Goal: Find specific page/section: Find specific page/section

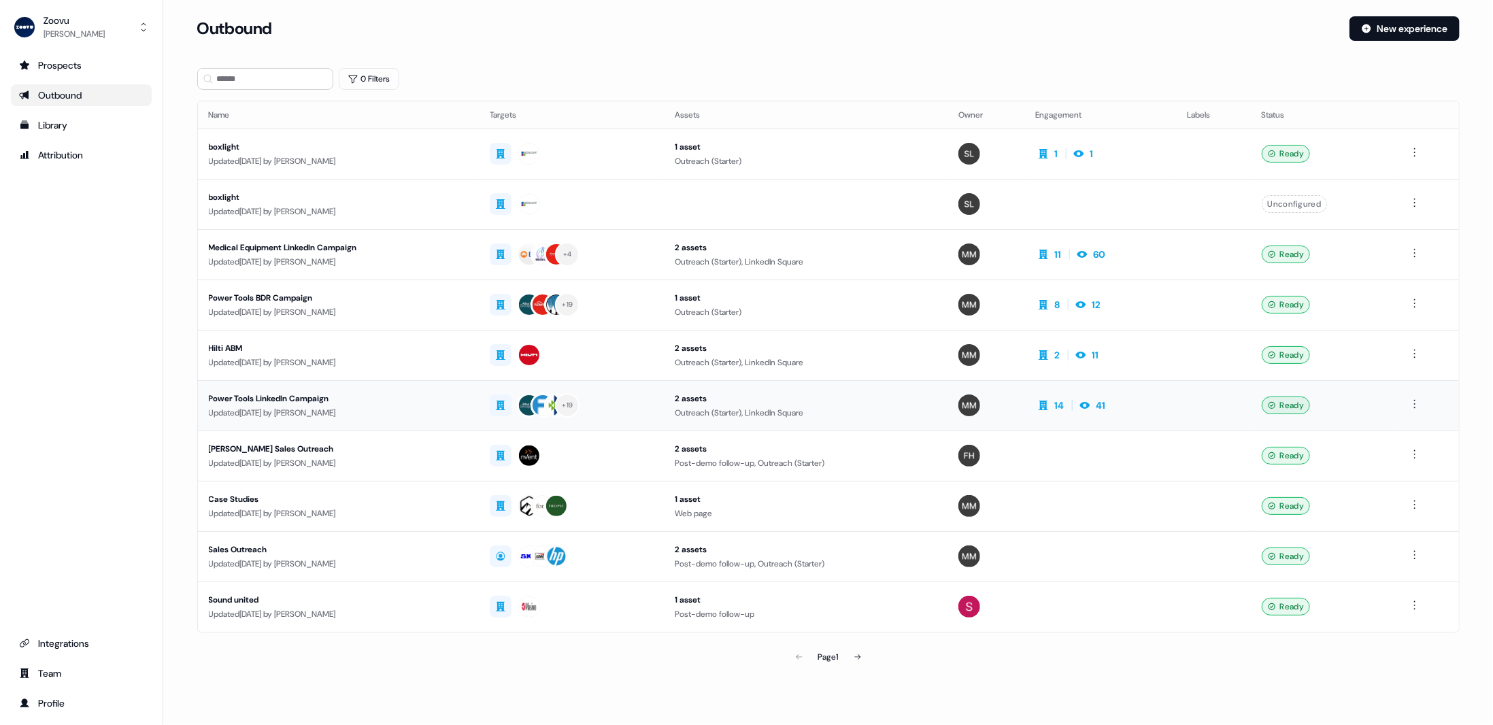
click at [1137, 398] on td "14 41" at bounding box center [1100, 405] width 152 height 50
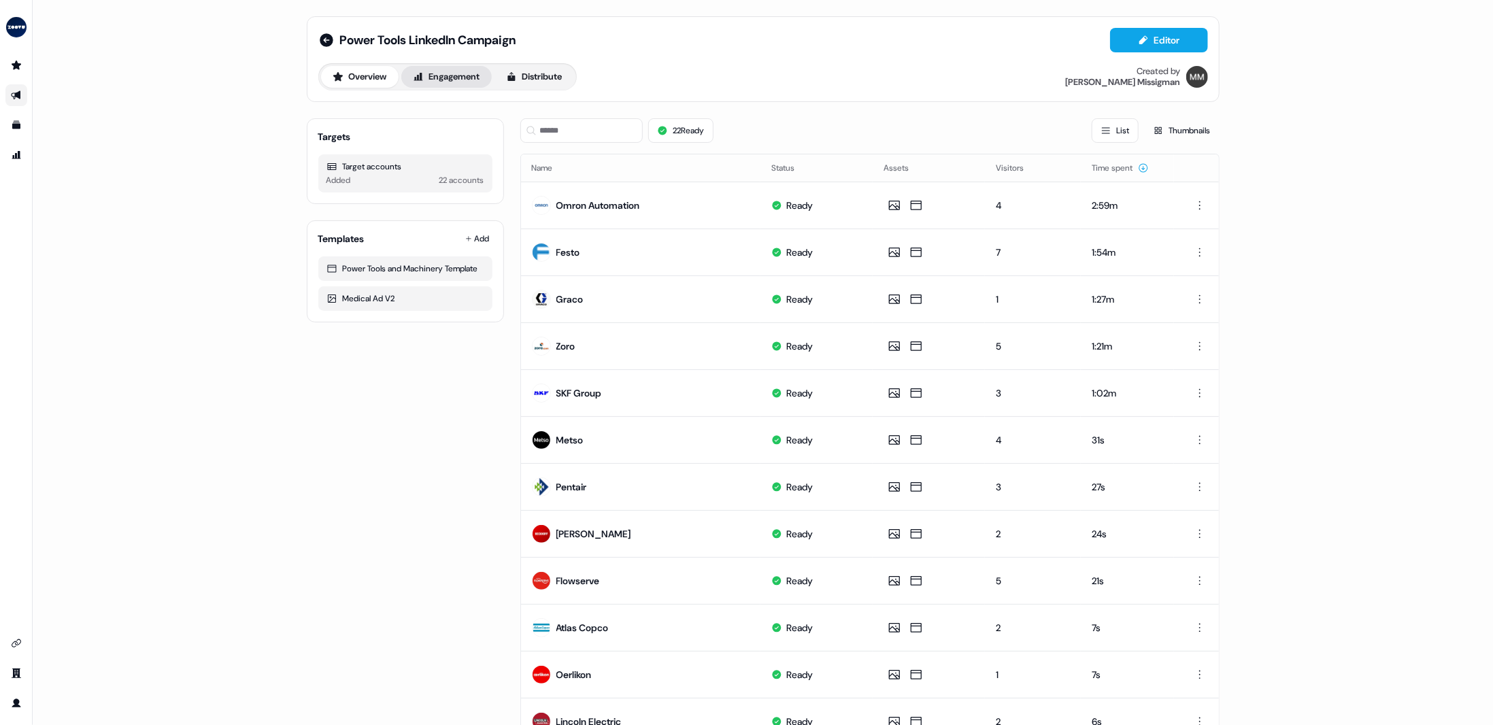
click at [452, 74] on button "Engagement" at bounding box center [446, 77] width 90 height 22
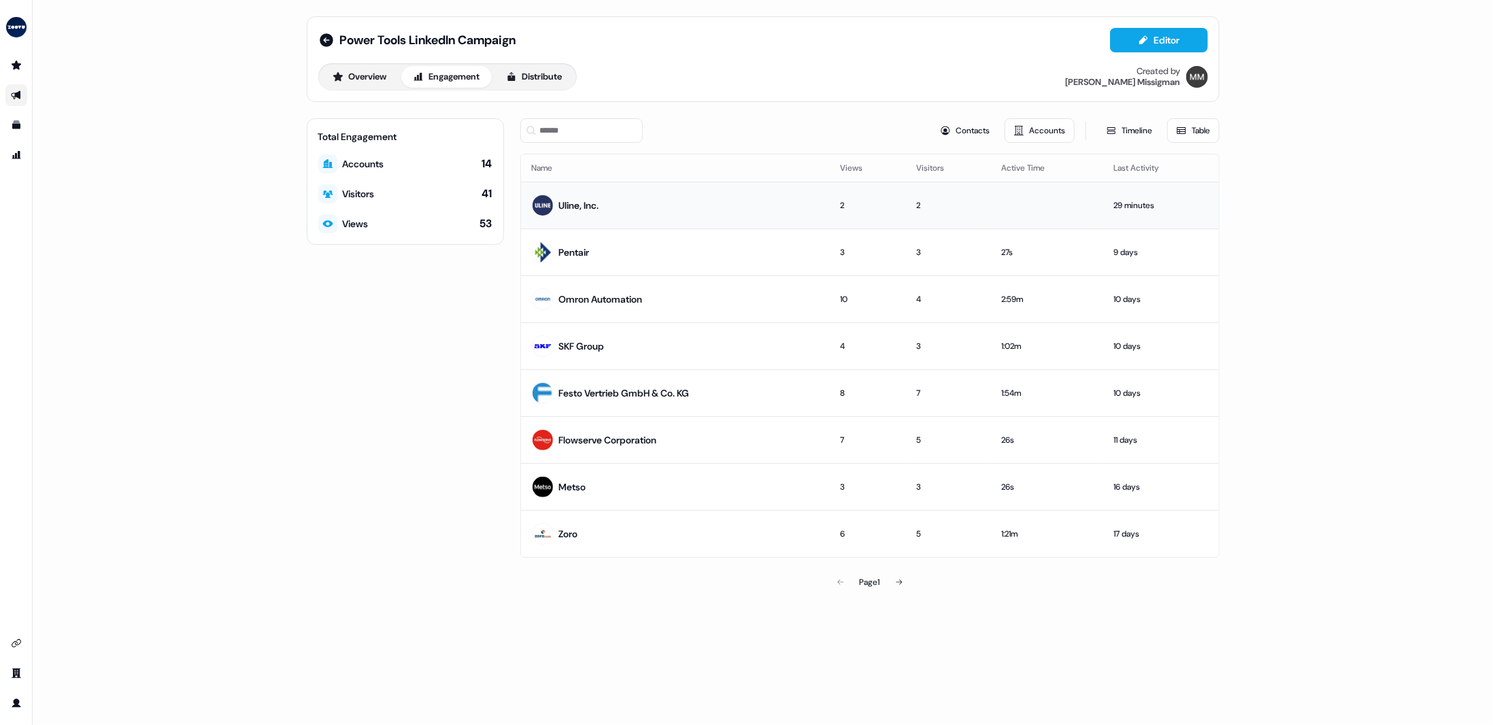
click at [968, 203] on div "2" at bounding box center [947, 206] width 63 height 14
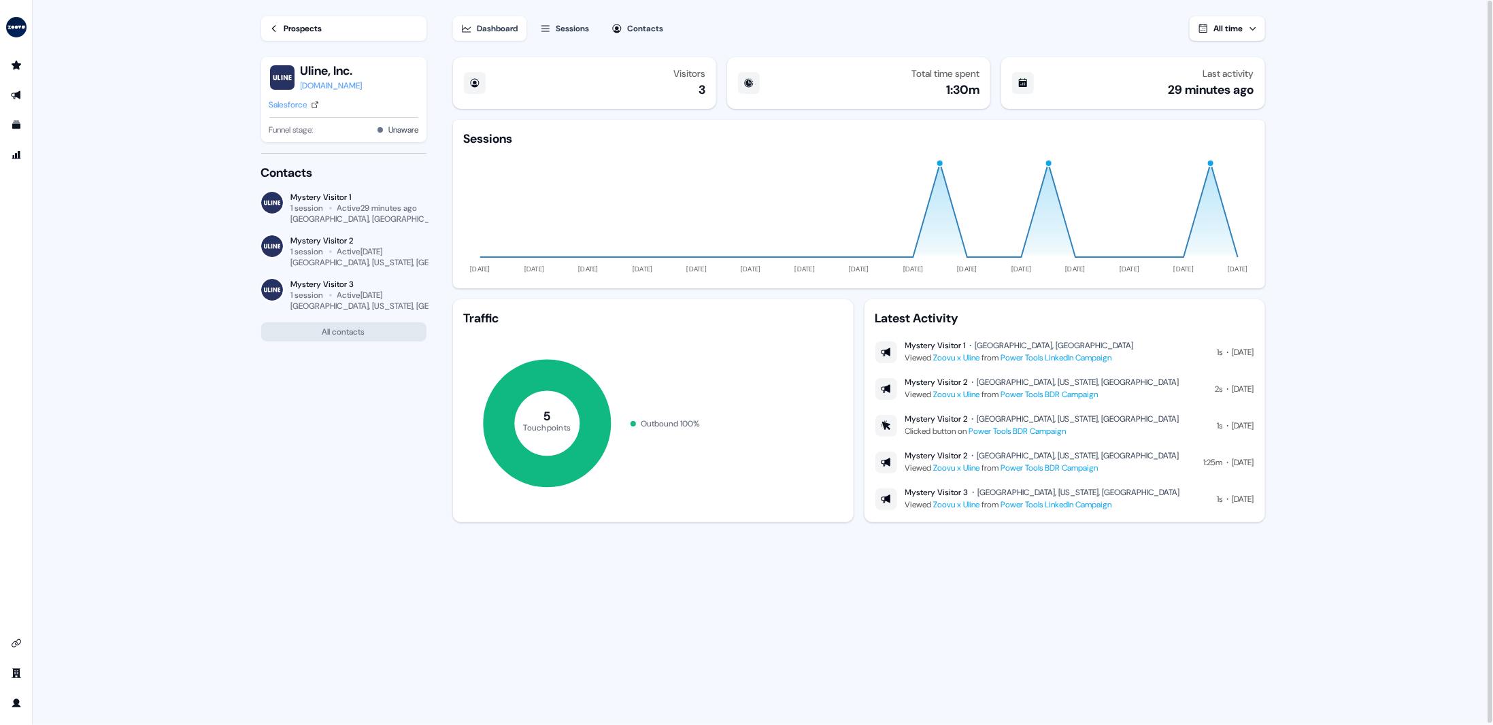
click at [324, 524] on div "Prospects Uline, Inc. [DOMAIN_NAME] Salesforce Funnel stage: Unaware Contacts M…" at bounding box center [333, 362] width 189 height 725
